Goal: Task Accomplishment & Management: Use online tool/utility

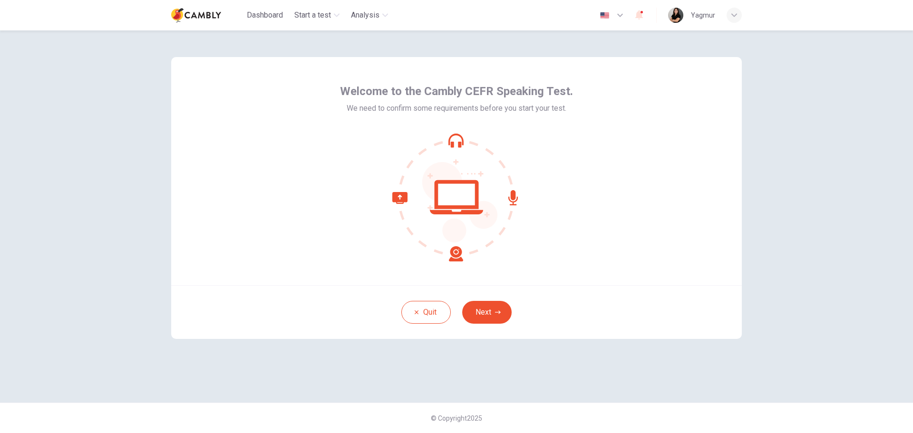
drag, startPoint x: 909, startPoint y: 266, endPoint x: 496, endPoint y: 314, distance: 416.5
click at [496, 314] on icon "button" at bounding box center [498, 313] width 6 height 6
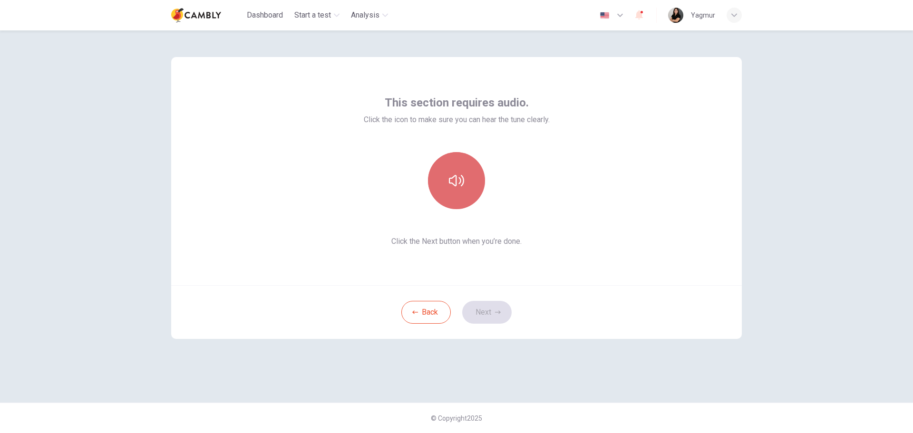
click at [462, 189] on button "button" at bounding box center [456, 180] width 57 height 57
click at [497, 314] on icon "button" at bounding box center [498, 313] width 6 height 6
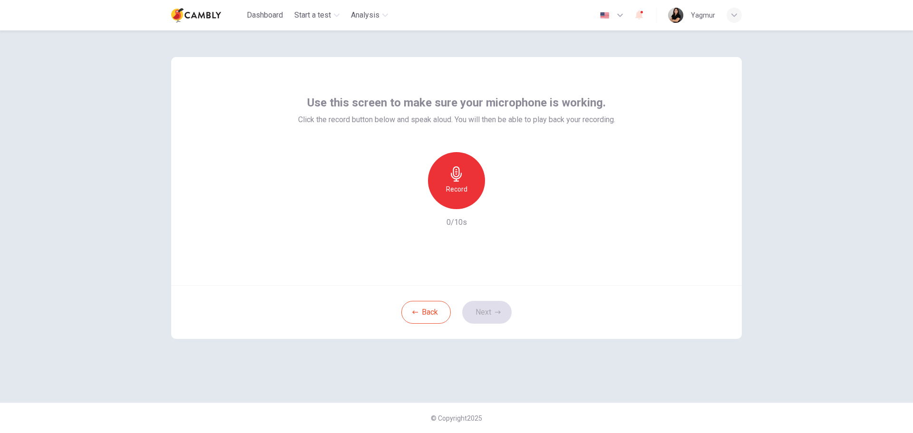
click at [457, 185] on h6 "Record" at bounding box center [456, 189] width 21 height 11
click at [502, 202] on icon "button" at bounding box center [501, 202] width 4 height 6
click at [496, 312] on icon "button" at bounding box center [498, 313] width 6 height 6
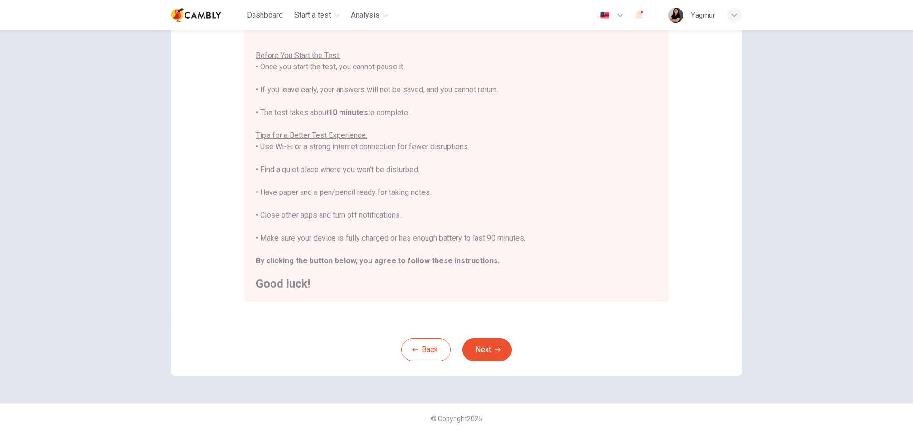
scroll to position [96, 0]
drag, startPoint x: 482, startPoint y: 241, endPoint x: 536, endPoint y: 243, distance: 53.8
click at [536, 243] on div "You are about to start a CEFR Speaking Test . Before You Start the Test: • Once…" at bounding box center [456, 158] width 401 height 262
click at [539, 238] on div "You are about to start a CEFR Speaking Test . Before You Start the Test: • Once…" at bounding box center [456, 158] width 401 height 262
click at [500, 352] on button "Next" at bounding box center [486, 349] width 49 height 23
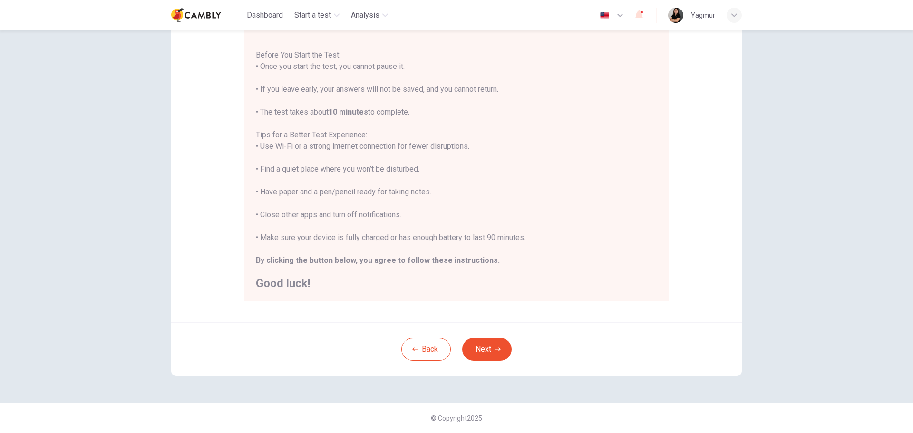
scroll to position [0, 0]
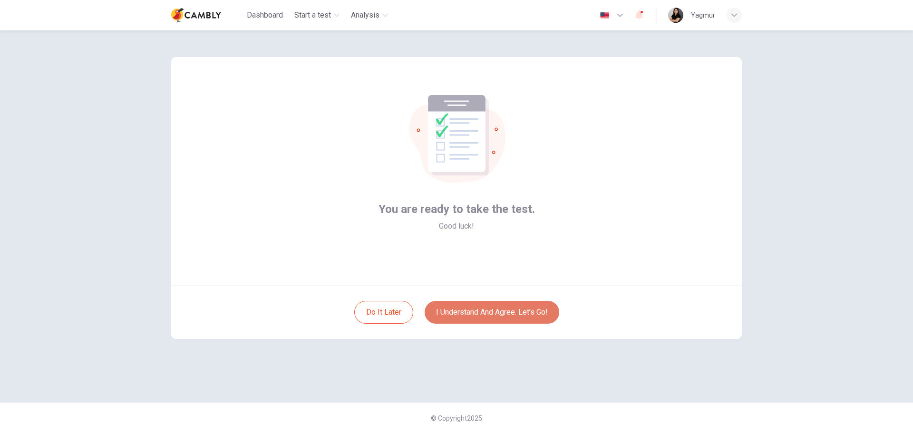
click at [535, 317] on button "I understand and agree. Let’s go!" at bounding box center [492, 312] width 135 height 23
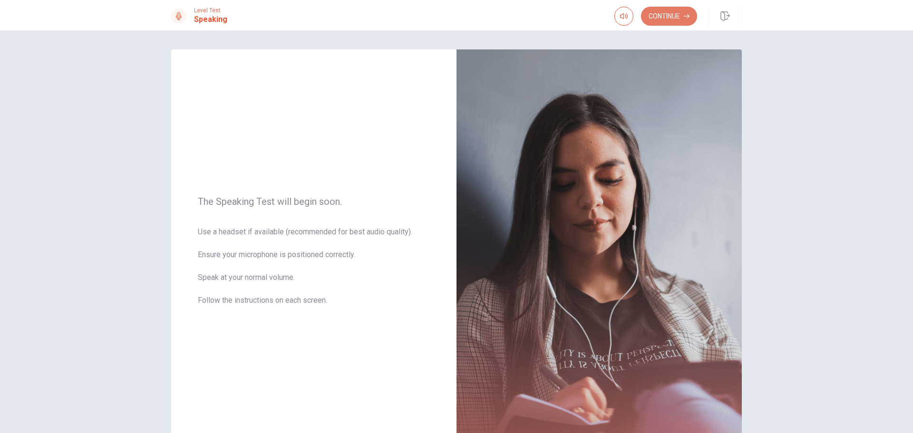
click at [675, 19] on button "Continue" at bounding box center [669, 16] width 56 height 19
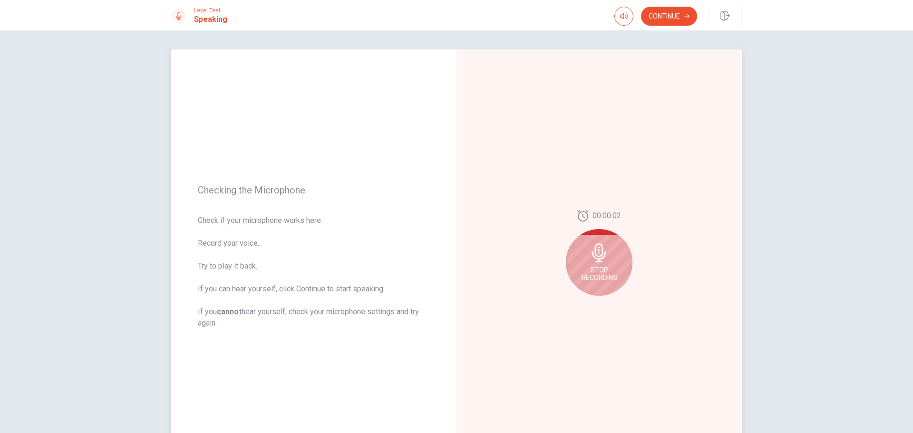
click at [599, 267] on span "Stop Recording" at bounding box center [600, 273] width 36 height 15
click at [603, 305] on button "Play Audio" at bounding box center [609, 303] width 13 height 13
drag, startPoint x: 609, startPoint y: 303, endPoint x: 613, endPoint y: 310, distance: 7.9
click at [610, 305] on icon "Pause Audio" at bounding box center [609, 304] width 5 height 6
click at [608, 305] on icon "Play Audio" at bounding box center [610, 304] width 6 height 6
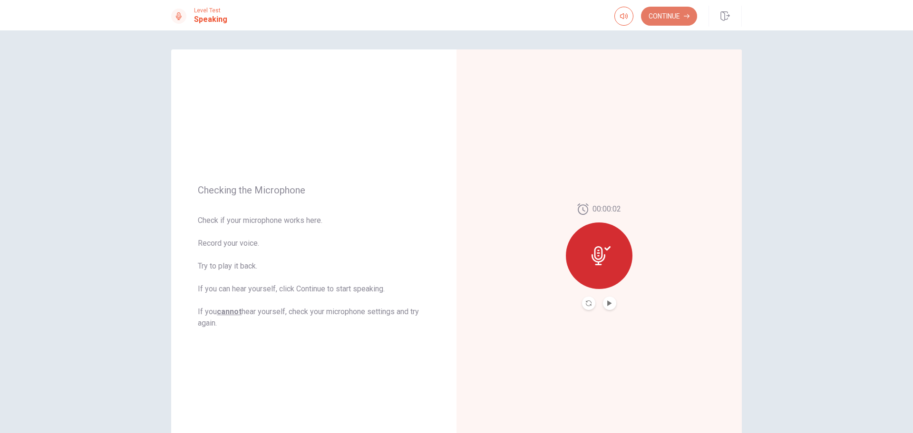
click at [656, 13] on button "Continue" at bounding box center [669, 16] width 56 height 19
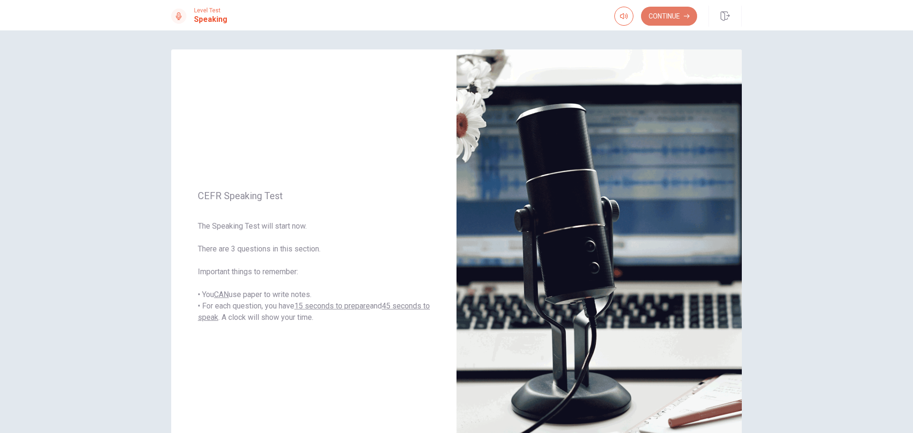
click at [676, 17] on button "Continue" at bounding box center [669, 16] width 56 height 19
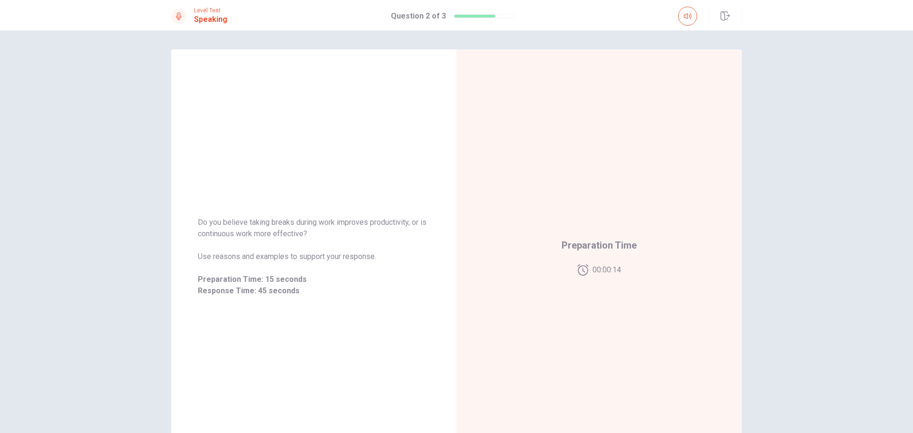
click at [599, 297] on div "Preparation Time 00:00:14" at bounding box center [599, 256] width 285 height 415
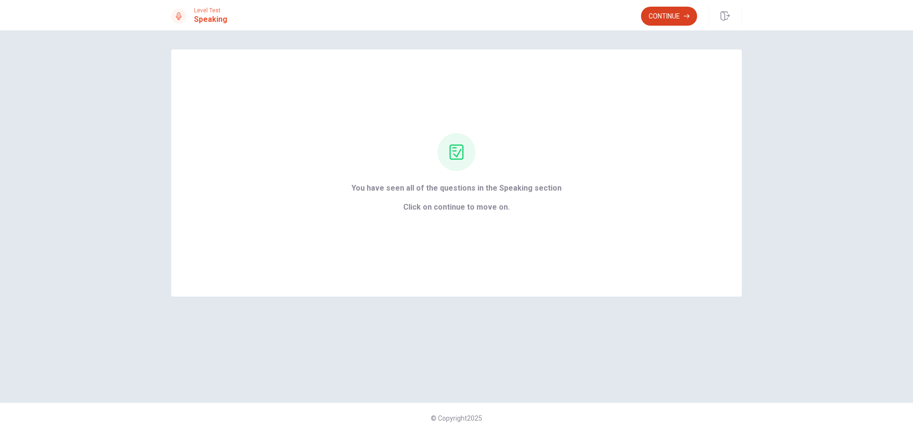
click at [663, 16] on button "Continue" at bounding box center [669, 16] width 56 height 19
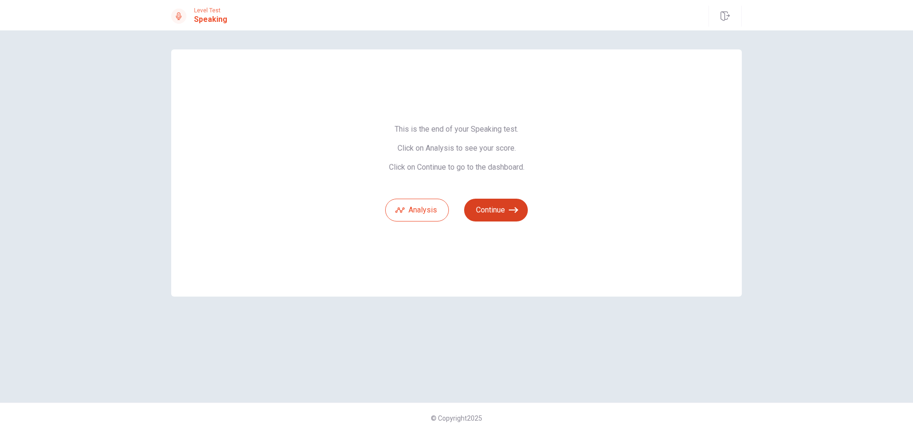
click at [518, 214] on icon "button" at bounding box center [514, 210] width 10 height 10
